Goal: Task Accomplishment & Management: Use online tool/utility

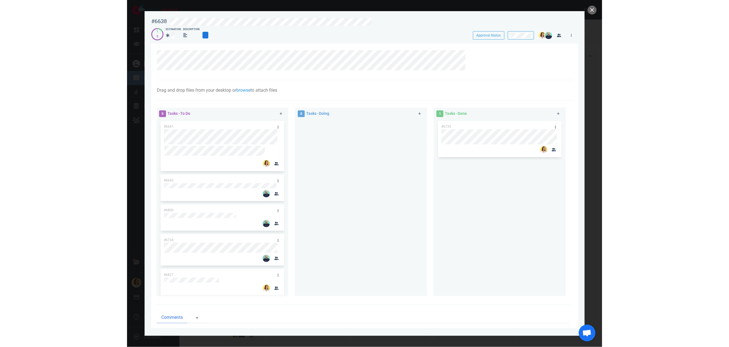
scroll to position [3, 0]
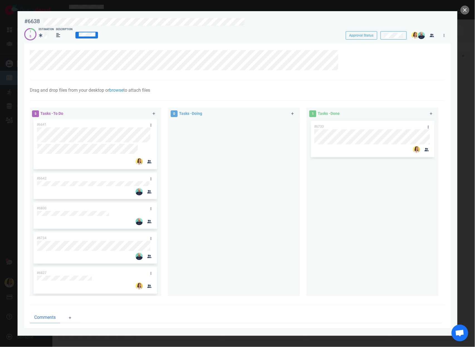
click at [222, 167] on div at bounding box center [233, 206] width 125 height 172
click at [218, 164] on div at bounding box center [233, 206] width 125 height 172
click at [465, 9] on button "close" at bounding box center [465, 10] width 9 height 9
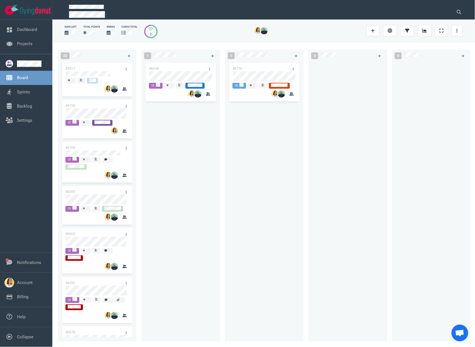
click at [139, 170] on div "22 #5517 #6726 #6709 #6500 #6662 #6252 #6678 #6705 #6626 #6672 #6585 #6808 #685…" at bounding box center [100, 194] width 84 height 296
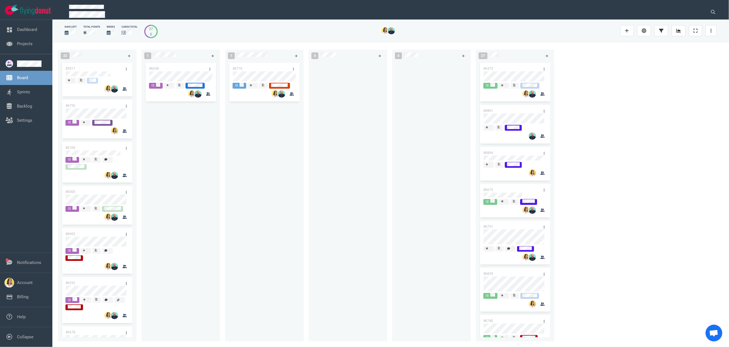
click at [337, 194] on div at bounding box center [348, 198] width 72 height 273
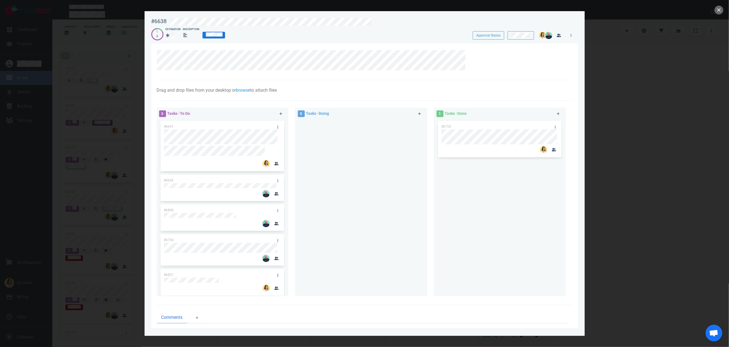
click at [471, 49] on div at bounding box center [365, 61] width 416 height 37
click at [467, 53] on link at bounding box center [471, 53] width 9 height 7
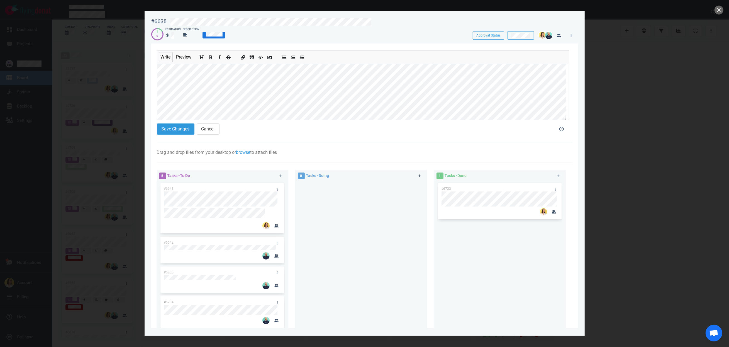
click at [155, 67] on section "Write Preview Save Changes Cancel Drag and drop files from your desktop or brow…" at bounding box center [364, 240] width 427 height 395
click at [183, 131] on button "Save Changes" at bounding box center [176, 128] width 38 height 11
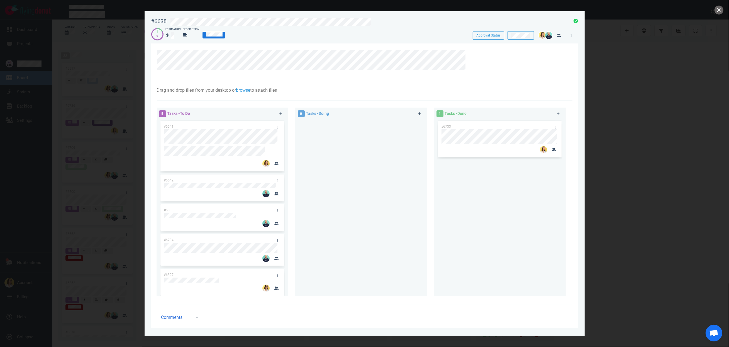
click at [475, 98] on div at bounding box center [364, 173] width 729 height 347
click at [475, 10] on button "close" at bounding box center [719, 10] width 9 height 9
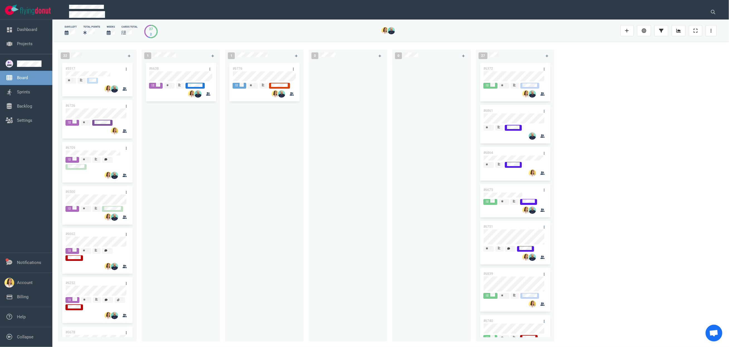
click at [184, 177] on div "#6638" at bounding box center [181, 198] width 72 height 273
click at [185, 161] on div "#6638" at bounding box center [181, 198] width 72 height 273
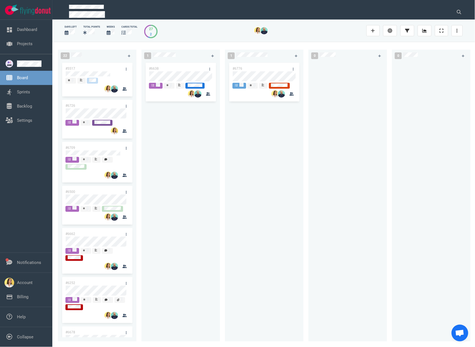
click at [168, 154] on div "#6638" at bounding box center [181, 198] width 72 height 273
click at [181, 76] on div "#6638" at bounding box center [181, 198] width 72 height 273
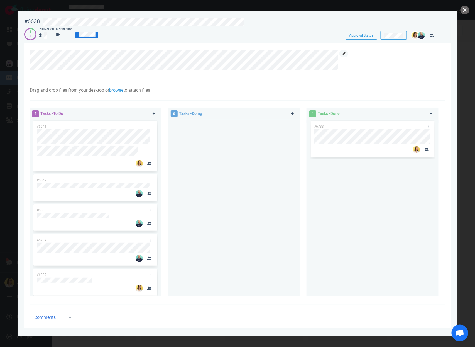
click at [345, 56] on link at bounding box center [344, 53] width 9 height 7
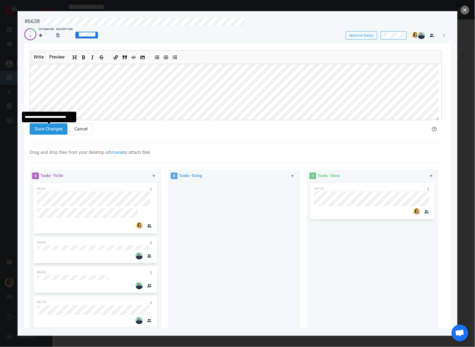
click at [33, 131] on button "Save Changes" at bounding box center [49, 128] width 38 height 11
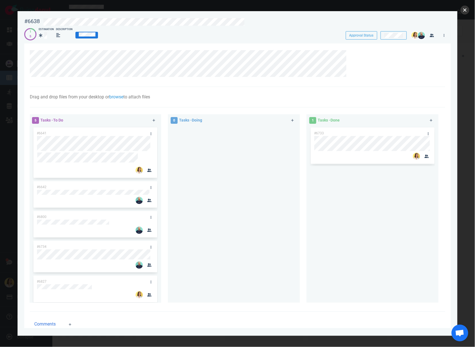
click at [469, 13] on button "close" at bounding box center [465, 10] width 9 height 9
